Goal: Check status: Check status

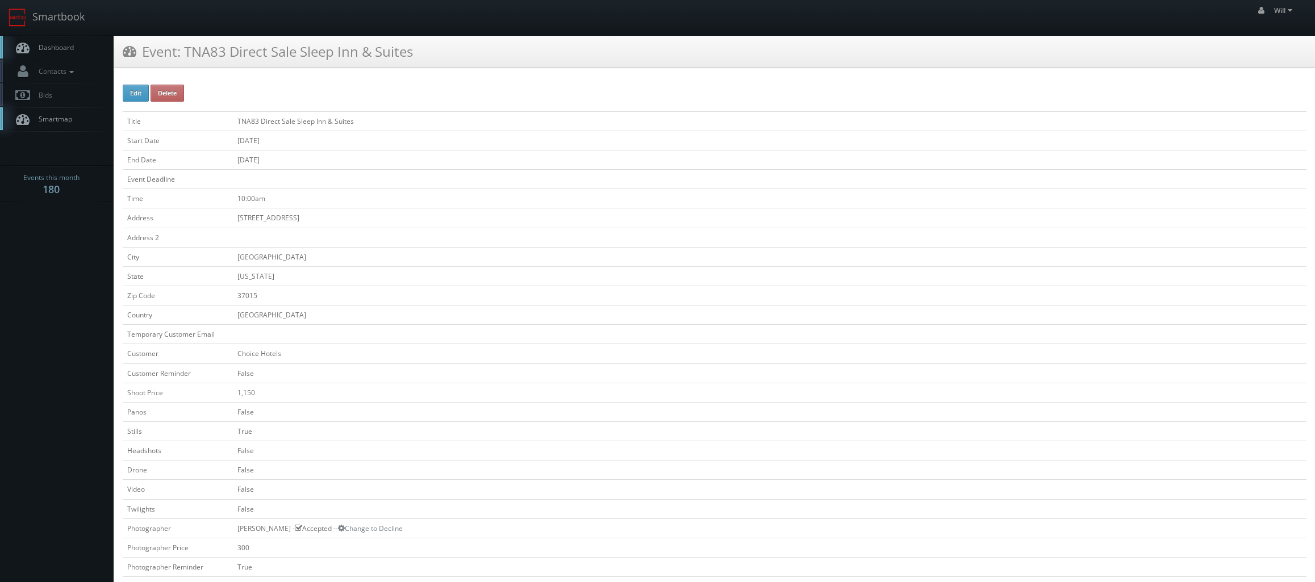
click at [499, 416] on td "False" at bounding box center [769, 411] width 1073 height 19
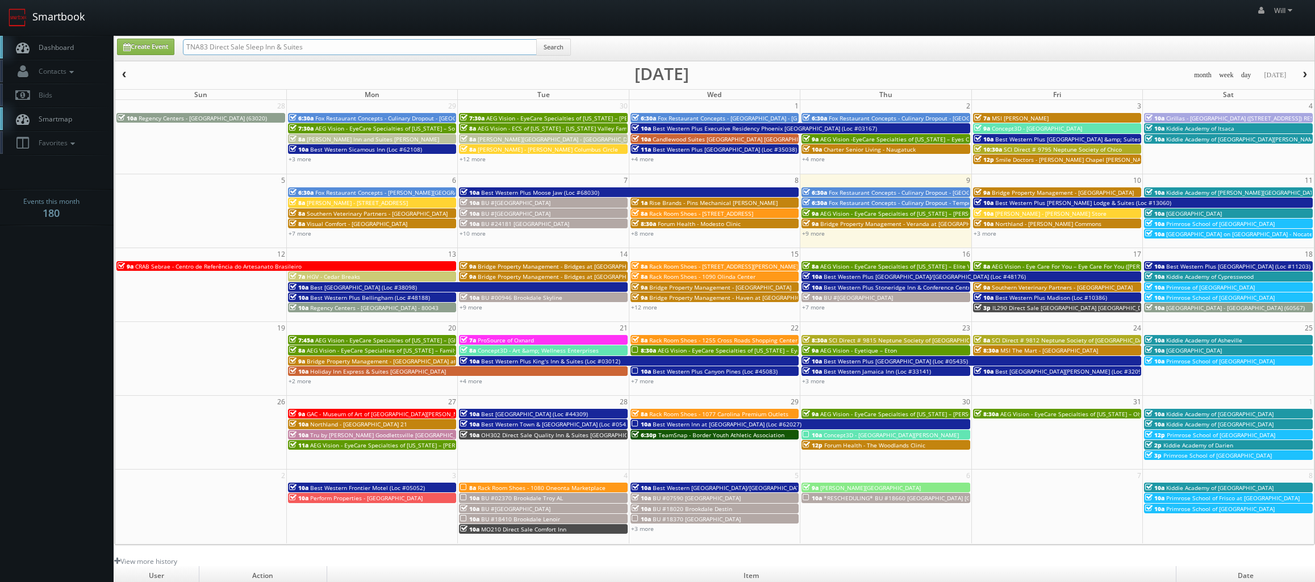
drag, startPoint x: 323, startPoint y: 45, endPoint x: 76, endPoint y: 4, distance: 250.4
click at [76, 4] on body "Smartbook Toggle Side Navigation Toggle Top Navigation Will Will Profile Logout…" at bounding box center [657, 389] width 1315 height 779
paste input "([DATE]) TN135 Direct Sale The Inn at [GEOGRAPHIC_DATA], Ascend Hotel Collection"
drag, startPoint x: 221, startPoint y: 45, endPoint x: 72, endPoint y: 2, distance: 156.2
click at [75, 3] on body "Smartbook Toggle Side Navigation Toggle Top Navigation Will Will Profile Logout…" at bounding box center [657, 389] width 1315 height 779
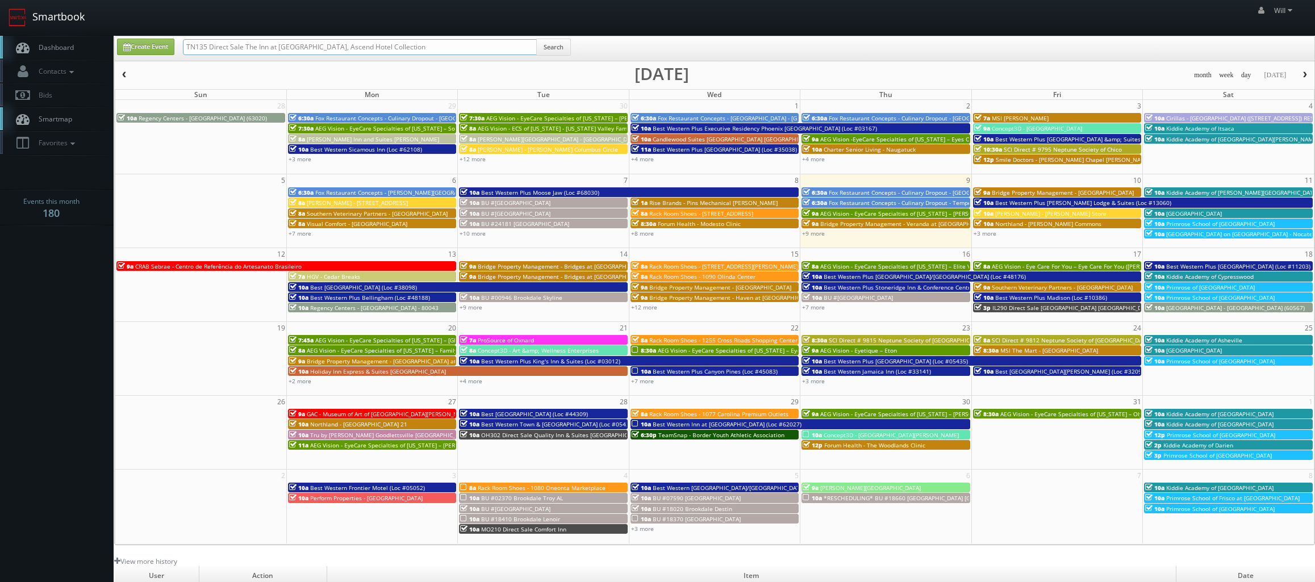
type input "TN135 Direct Sale The Inn at [GEOGRAPHIC_DATA], Ascend Hotel Collection"
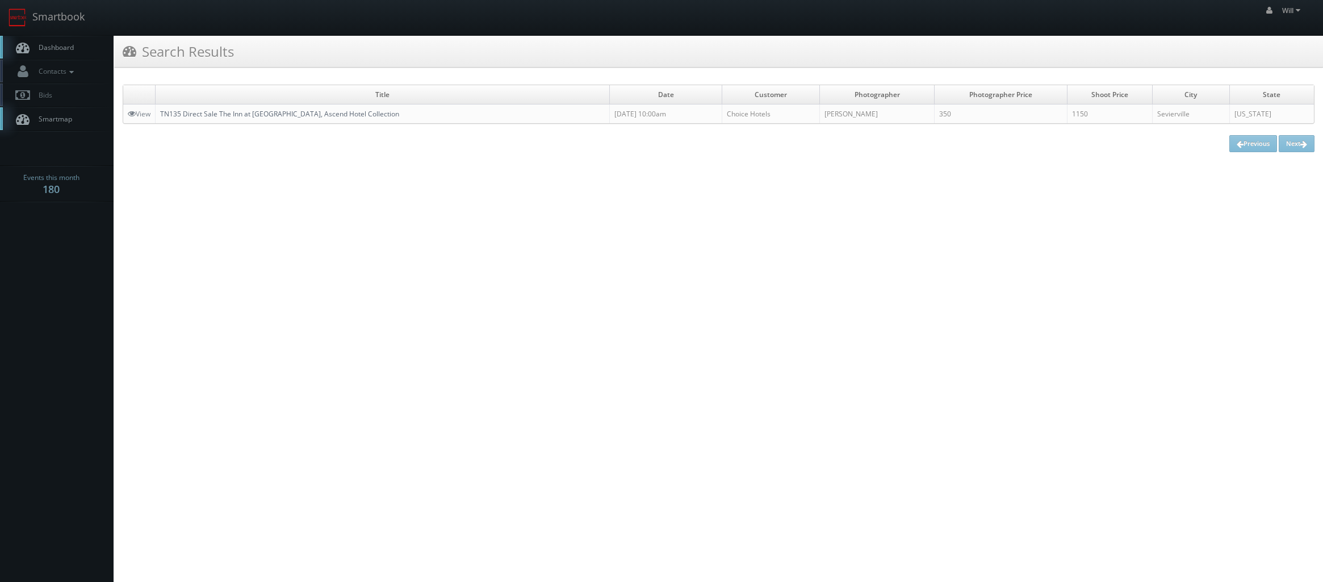
click at [300, 118] on link "TN135 Direct Sale The Inn at [GEOGRAPHIC_DATA], Ascend Hotel Collection" at bounding box center [279, 114] width 239 height 10
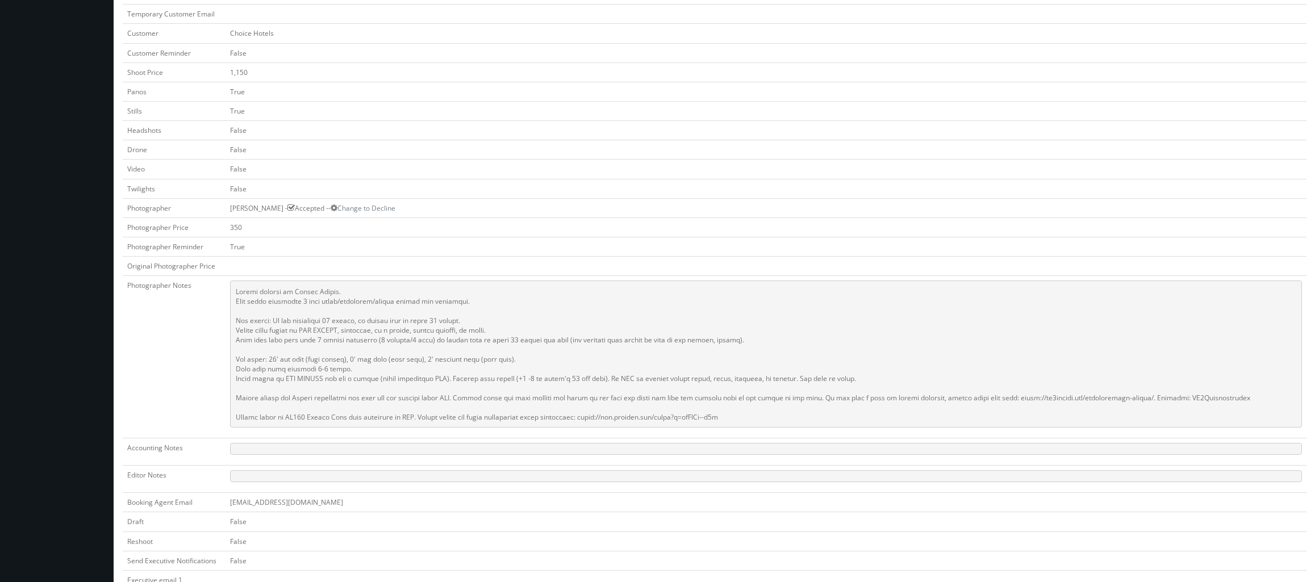
scroll to position [341, 0]
